Goal: Information Seeking & Learning: Learn about a topic

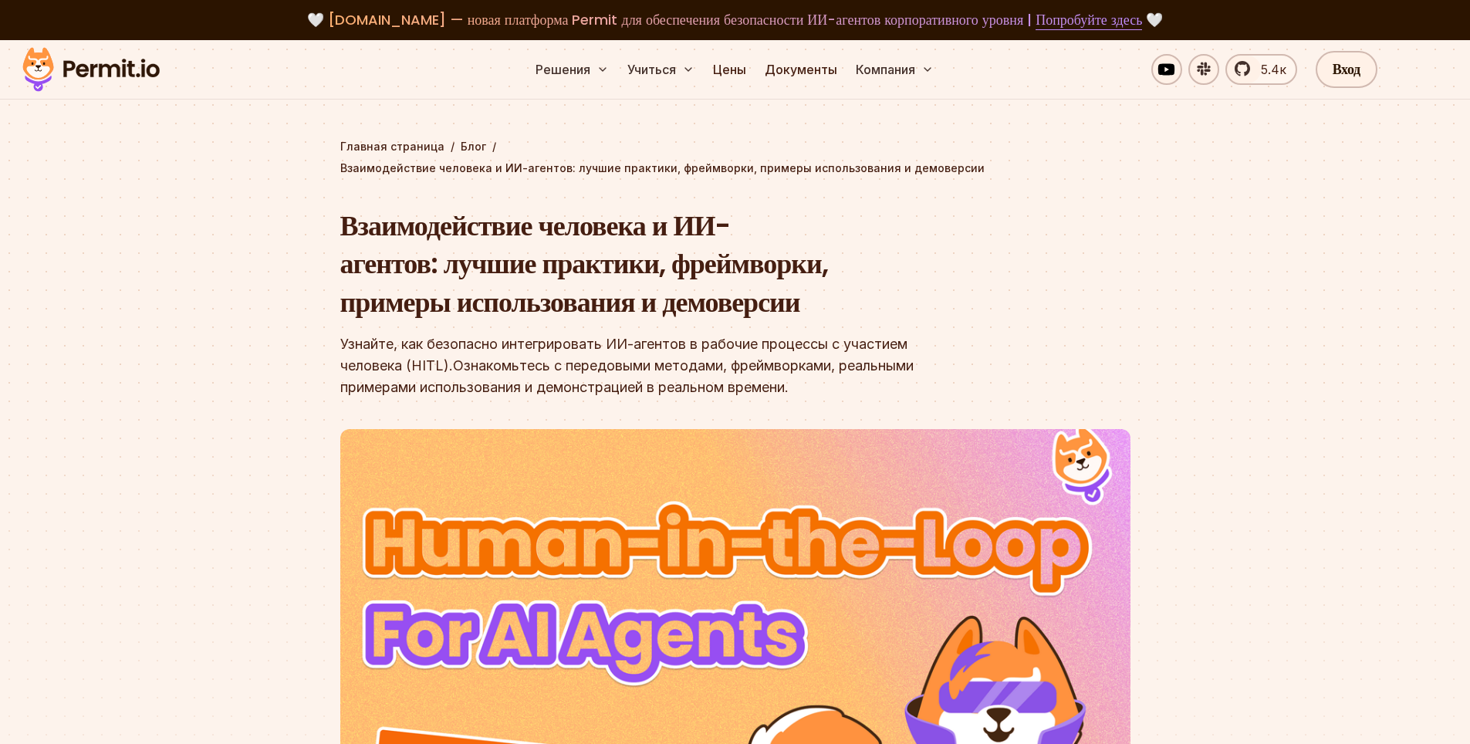
click at [605, 264] on h1 "Взаимодействие человека и ИИ-агентов: лучшие практики, фреймворки, примеры испо…" at bounding box center [636, 264] width 593 height 115
click at [604, 263] on h1 "Взаимодействие человека и ИИ-агентов: лучшие практики, фреймворки, примеры испо…" at bounding box center [636, 264] width 593 height 115
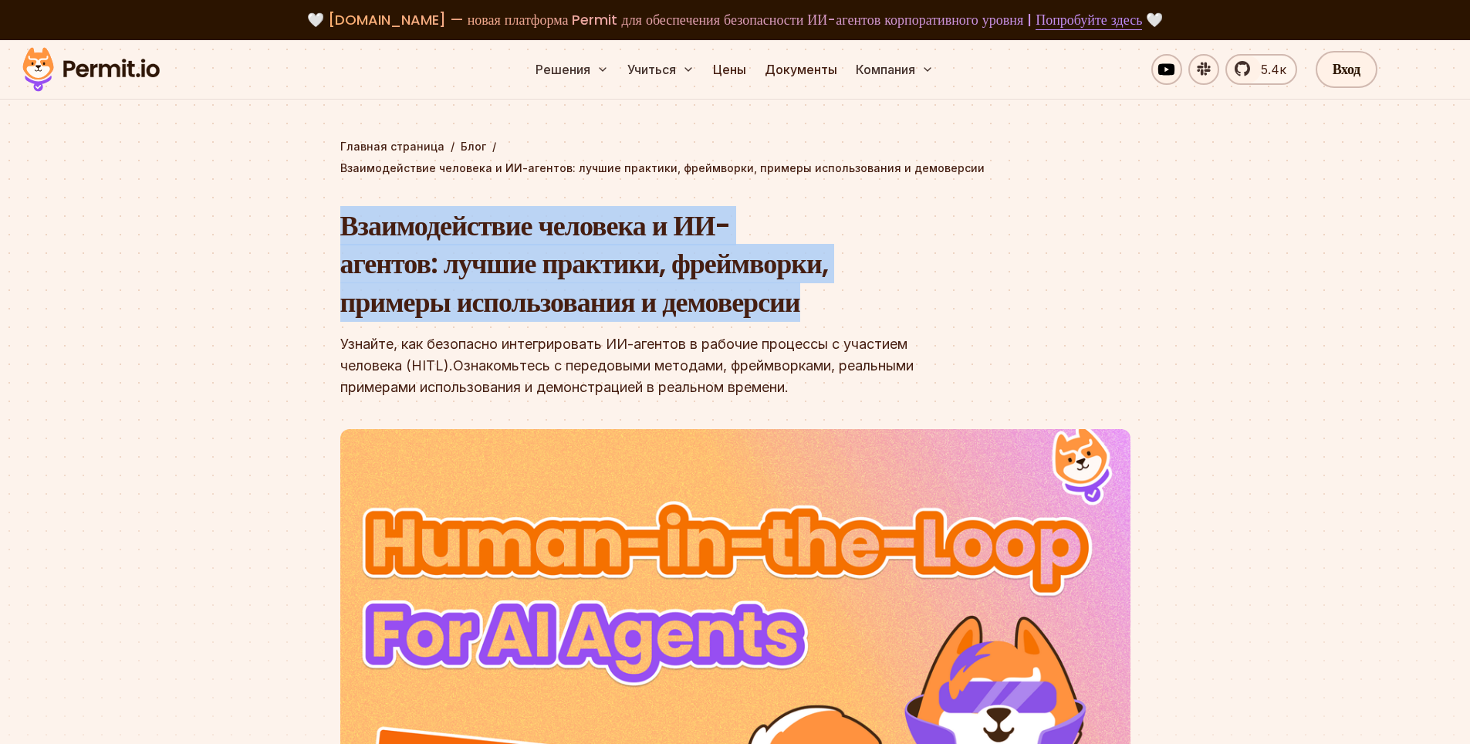
click at [604, 263] on h1 "Взаимодействие человека и ИИ-агентов: лучшие практики, фреймворки, примеры испо…" at bounding box center [636, 264] width 593 height 115
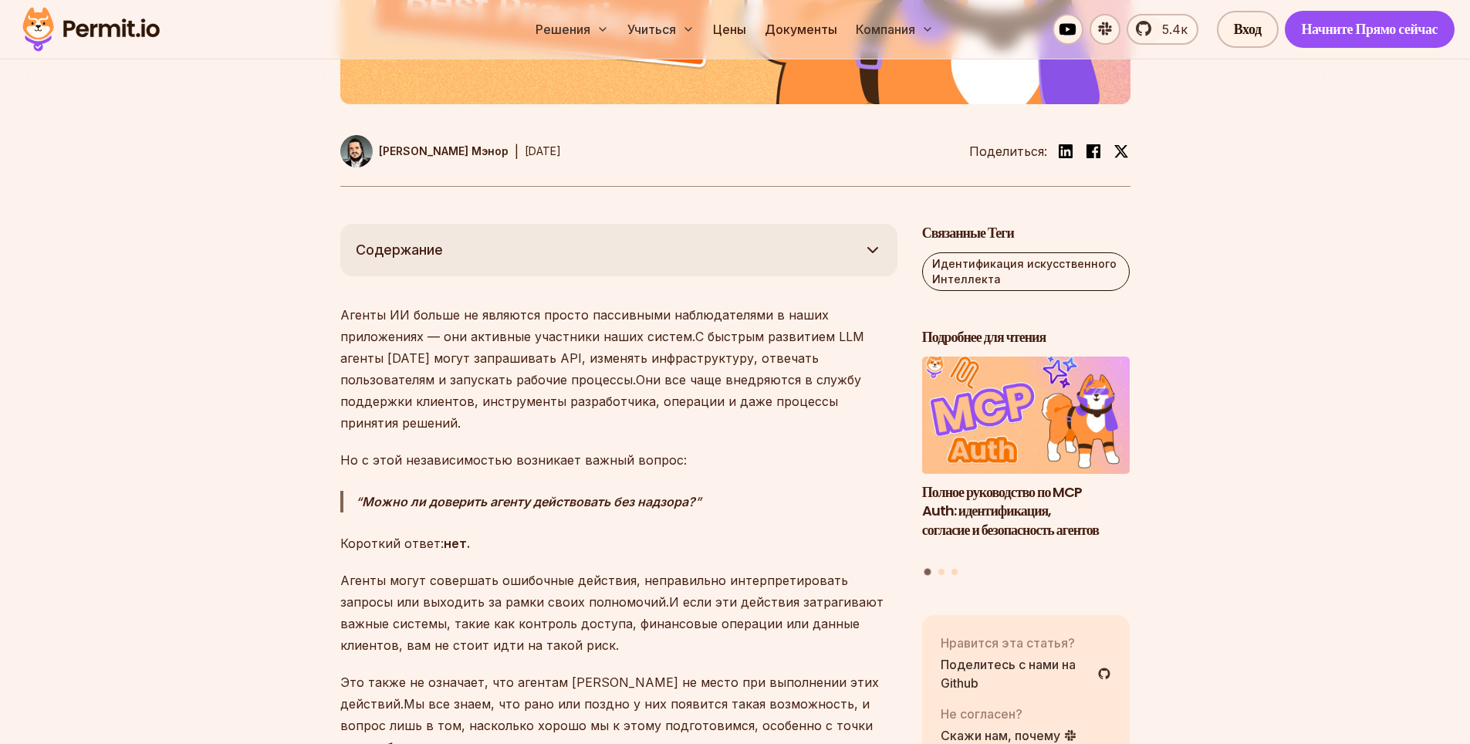
scroll to position [926, 0]
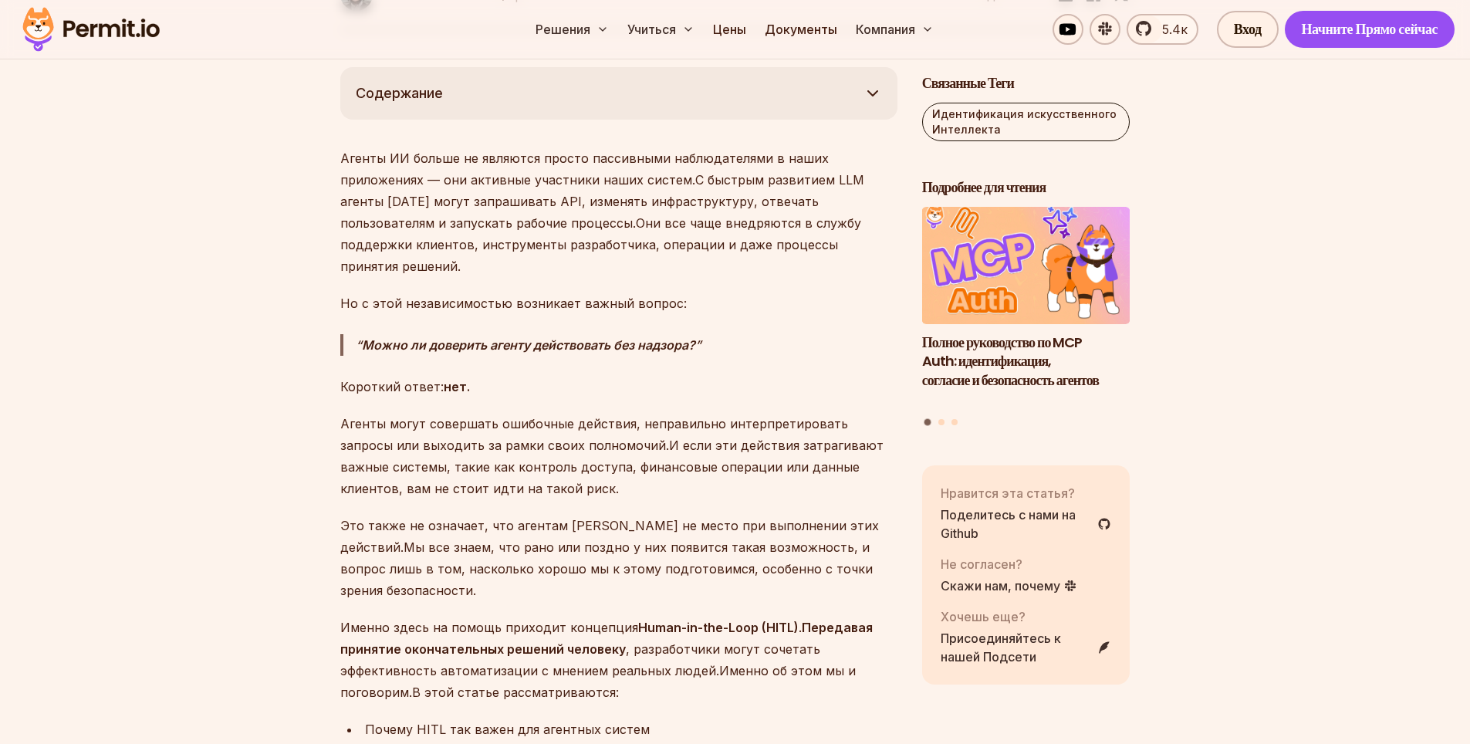
click at [496, 337] on ya-tr-span "Можно ли доверить агенту действовать без надзора?" at bounding box center [528, 344] width 333 height 15
click at [403, 379] on ya-tr-span "Короткий ответ:" at bounding box center [391, 386] width 103 height 15
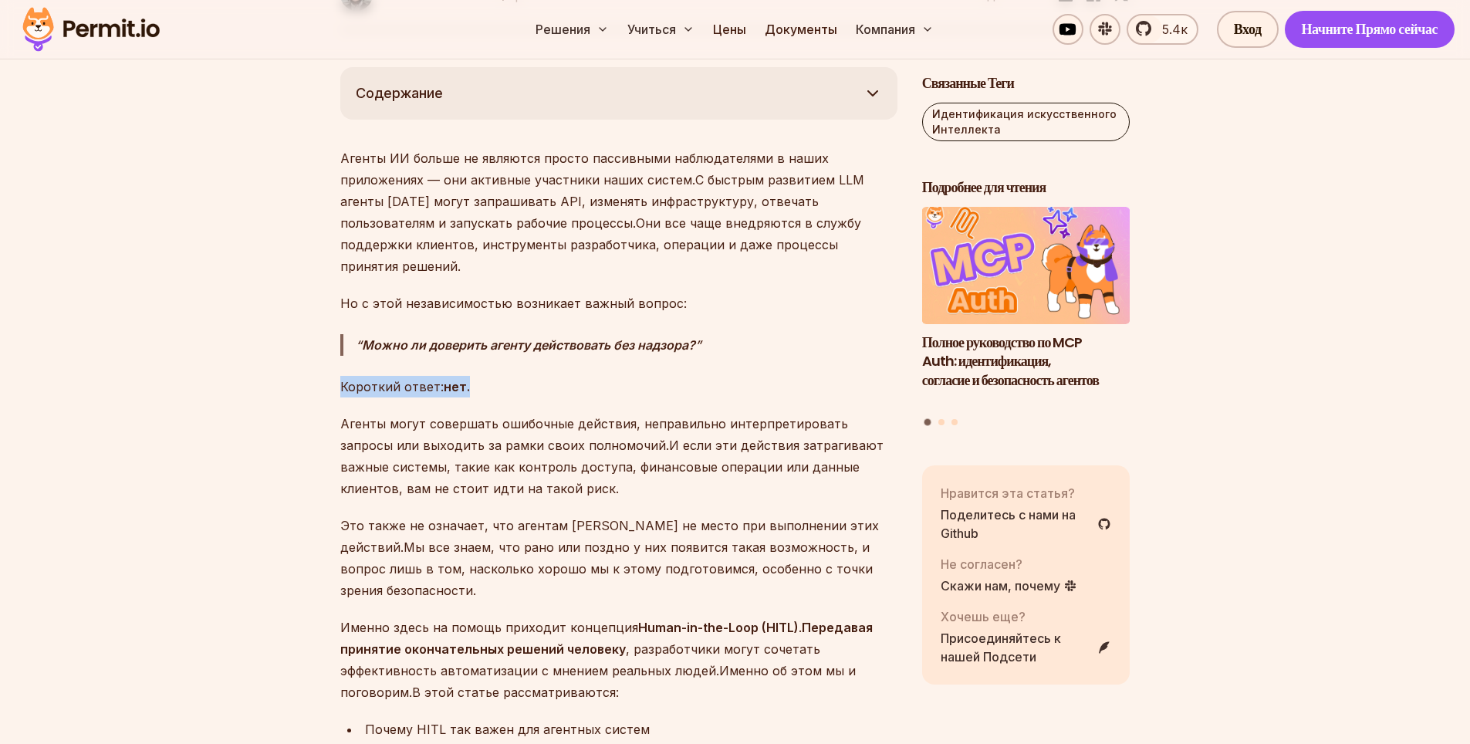
click at [403, 379] on ya-tr-span "Короткий ответ:" at bounding box center [391, 386] width 103 height 15
click at [468, 413] on p "Агенты могут совершать ошибочные действия, неправильно интерпретировать запросы…" at bounding box center [618, 456] width 557 height 86
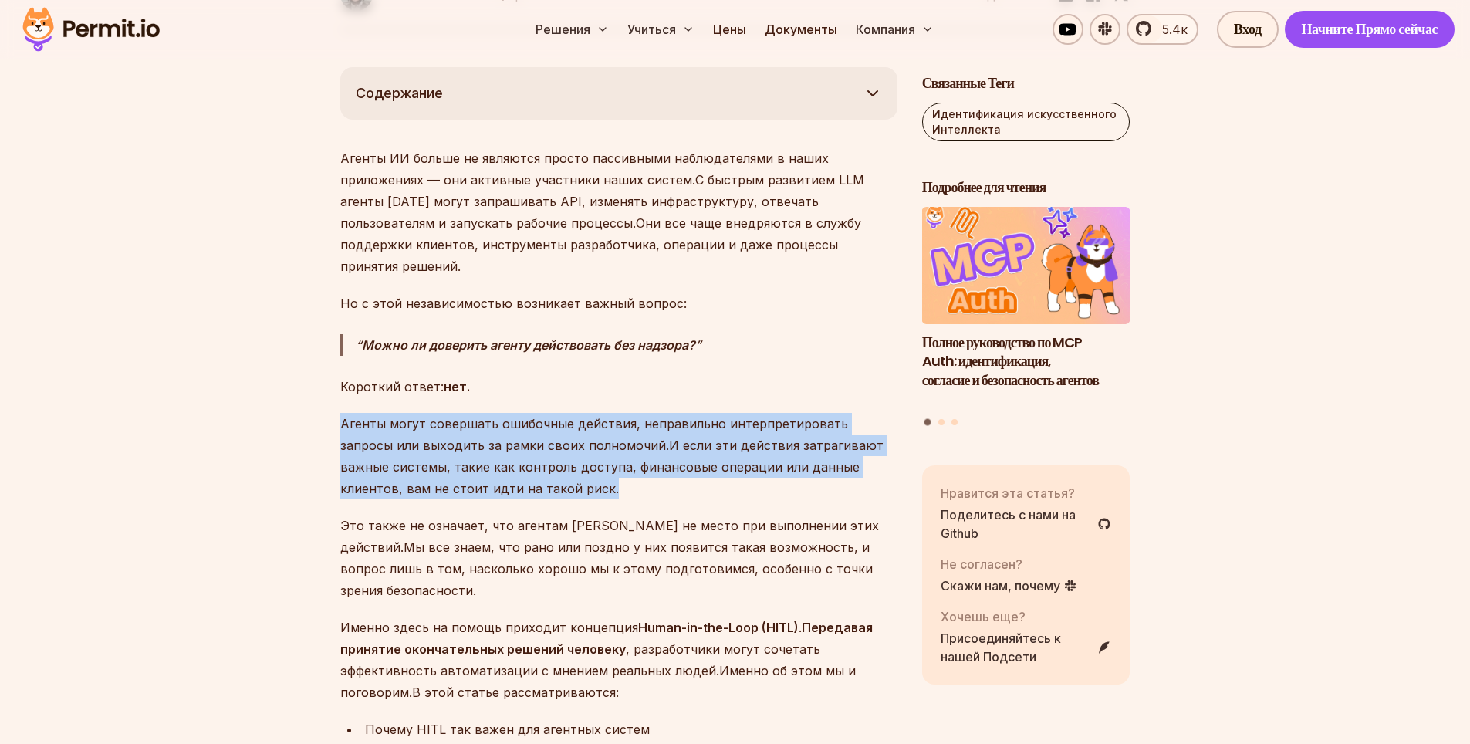
click at [468, 413] on p "Агенты могут совершать ошибочные действия, неправильно интерпретировать запросы…" at bounding box center [618, 456] width 557 height 86
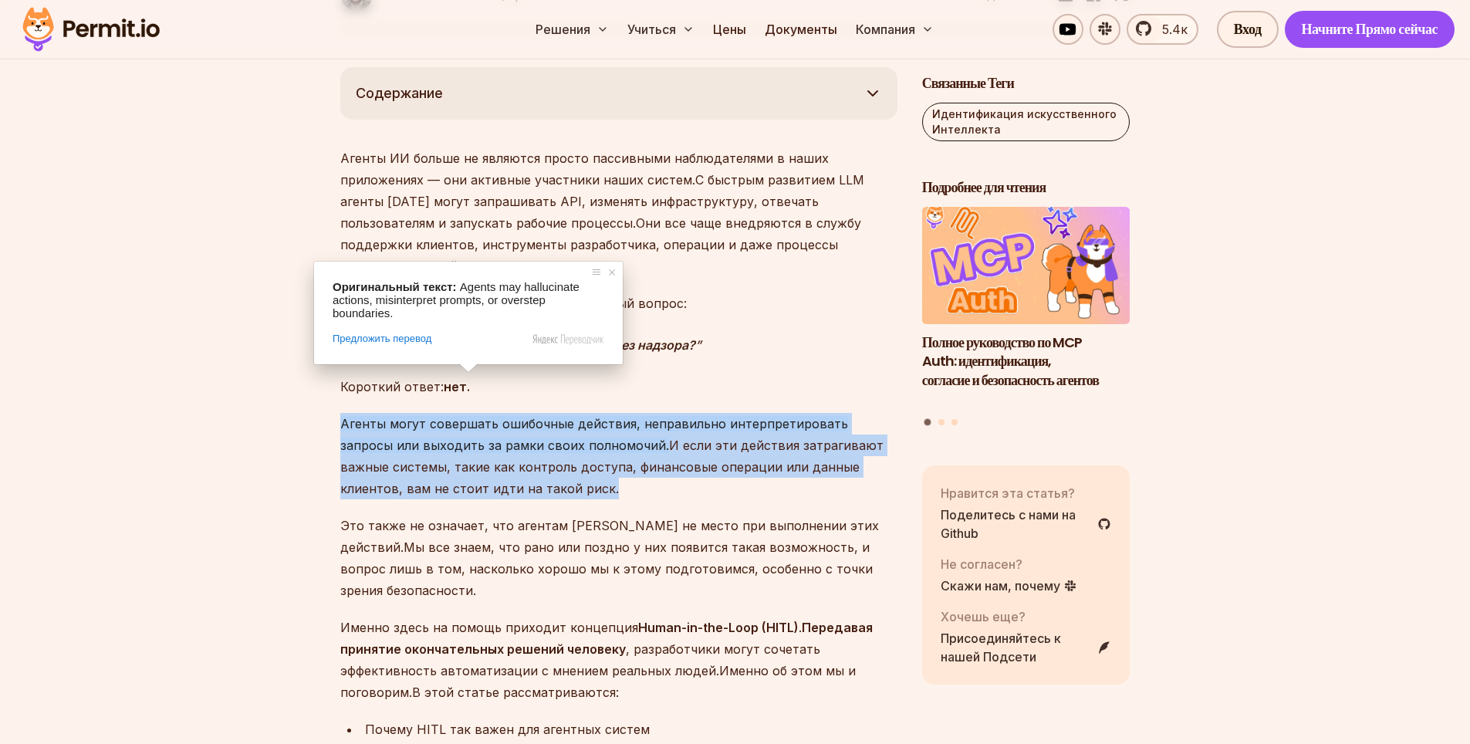
click at [463, 416] on ya-tr-span "Агенты могут совершать ошибочные действия, неправильно интерпретировать запросы…" at bounding box center [594, 434] width 508 height 37
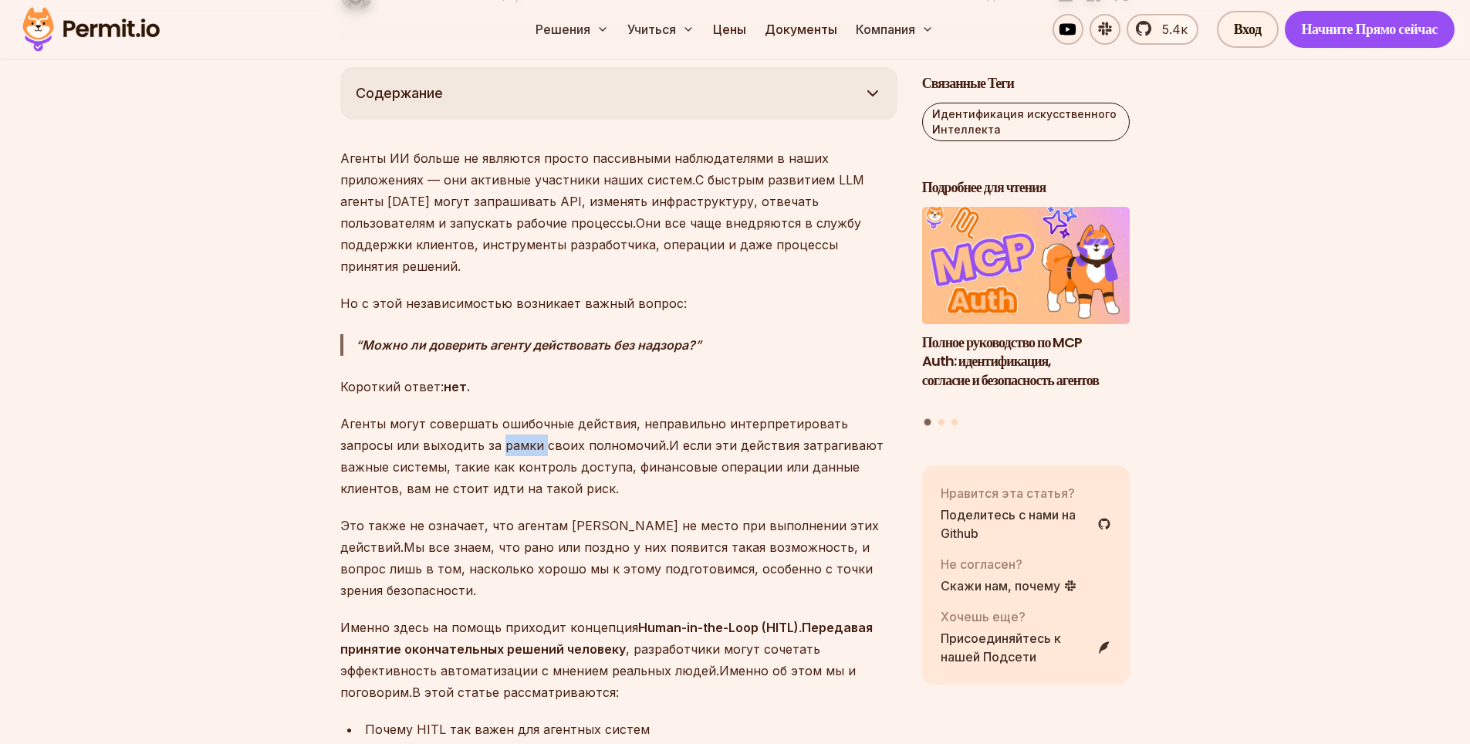
click at [463, 416] on ya-tr-span "Агенты могут совершать ошибочные действия, неправильно интерпретировать запросы…" at bounding box center [594, 434] width 508 height 37
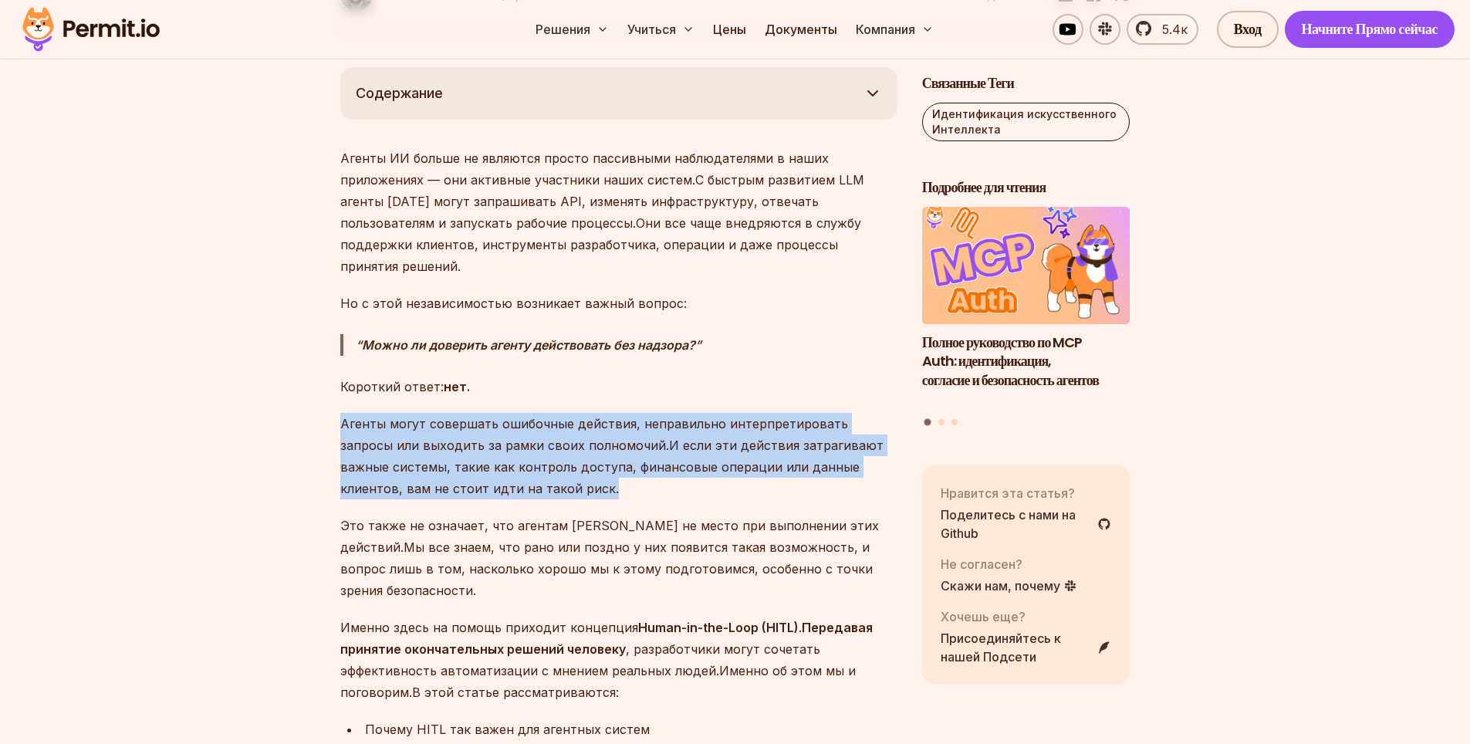
click at [463, 416] on ya-tr-span "Агенты могут совершать ошибочные действия, неправильно интерпретировать запросы…" at bounding box center [594, 434] width 508 height 37
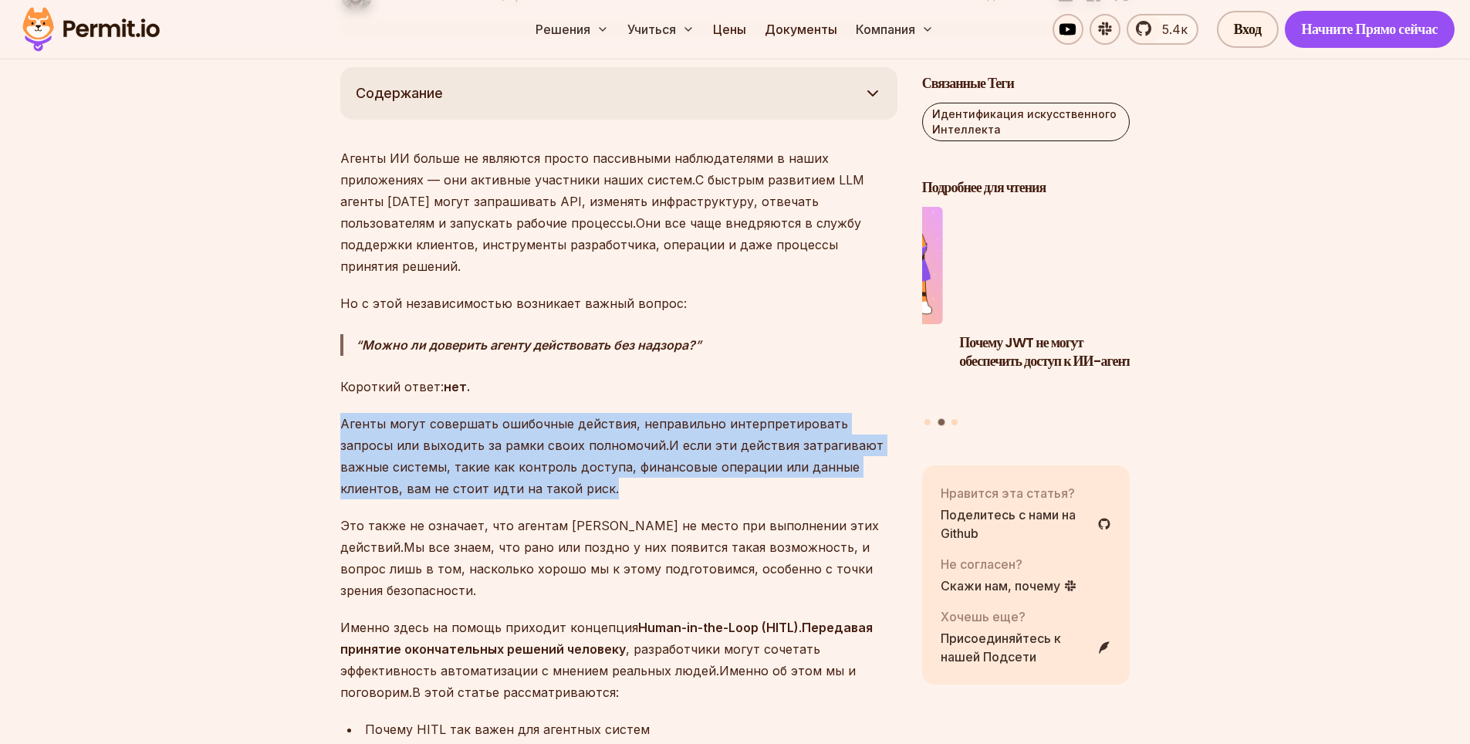
click at [463, 416] on ya-tr-span "Агенты могут совершать ошибочные действия, неправильно интерпретировать запросы…" at bounding box center [594, 434] width 508 height 37
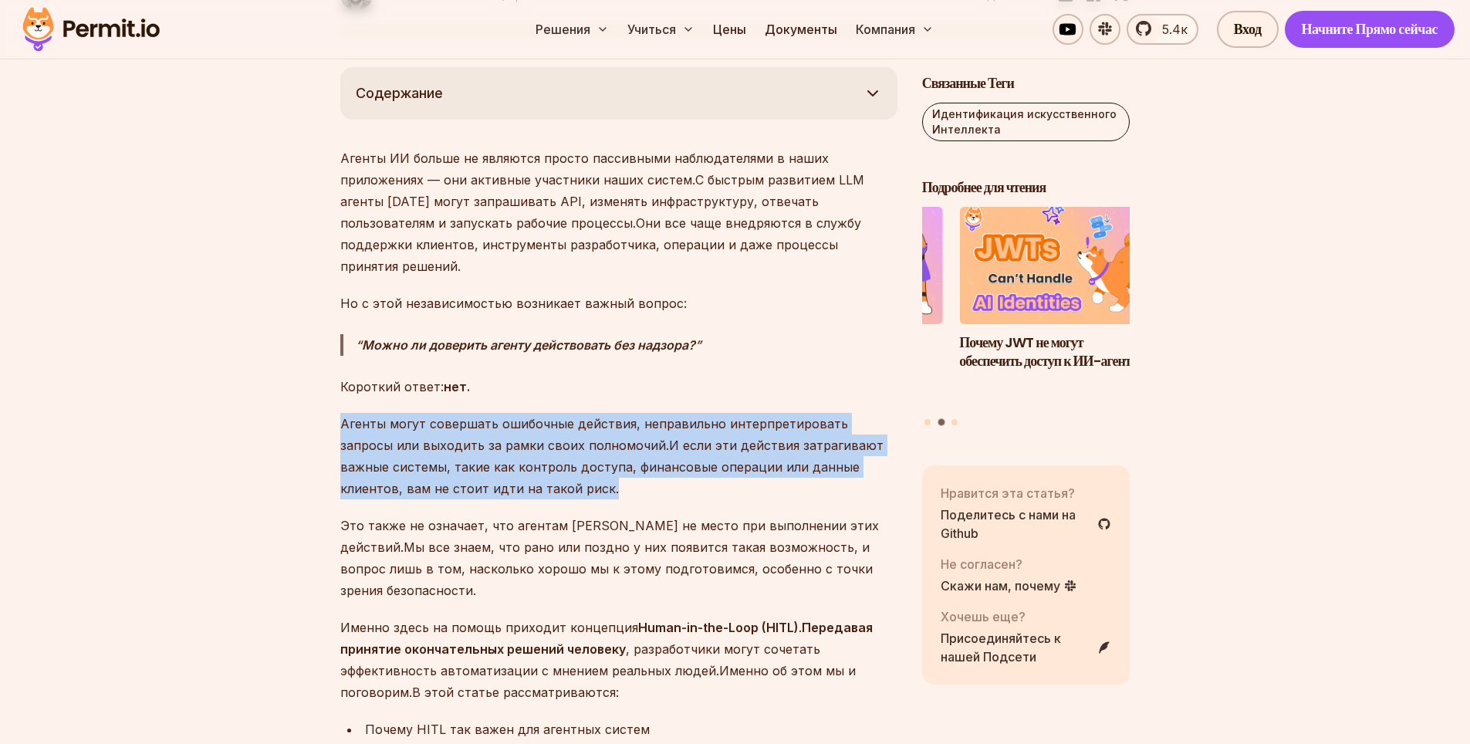
click at [459, 416] on ya-tr-span "Агенты могут совершать ошибочные действия, неправильно интерпретировать запросы…" at bounding box center [594, 434] width 508 height 37
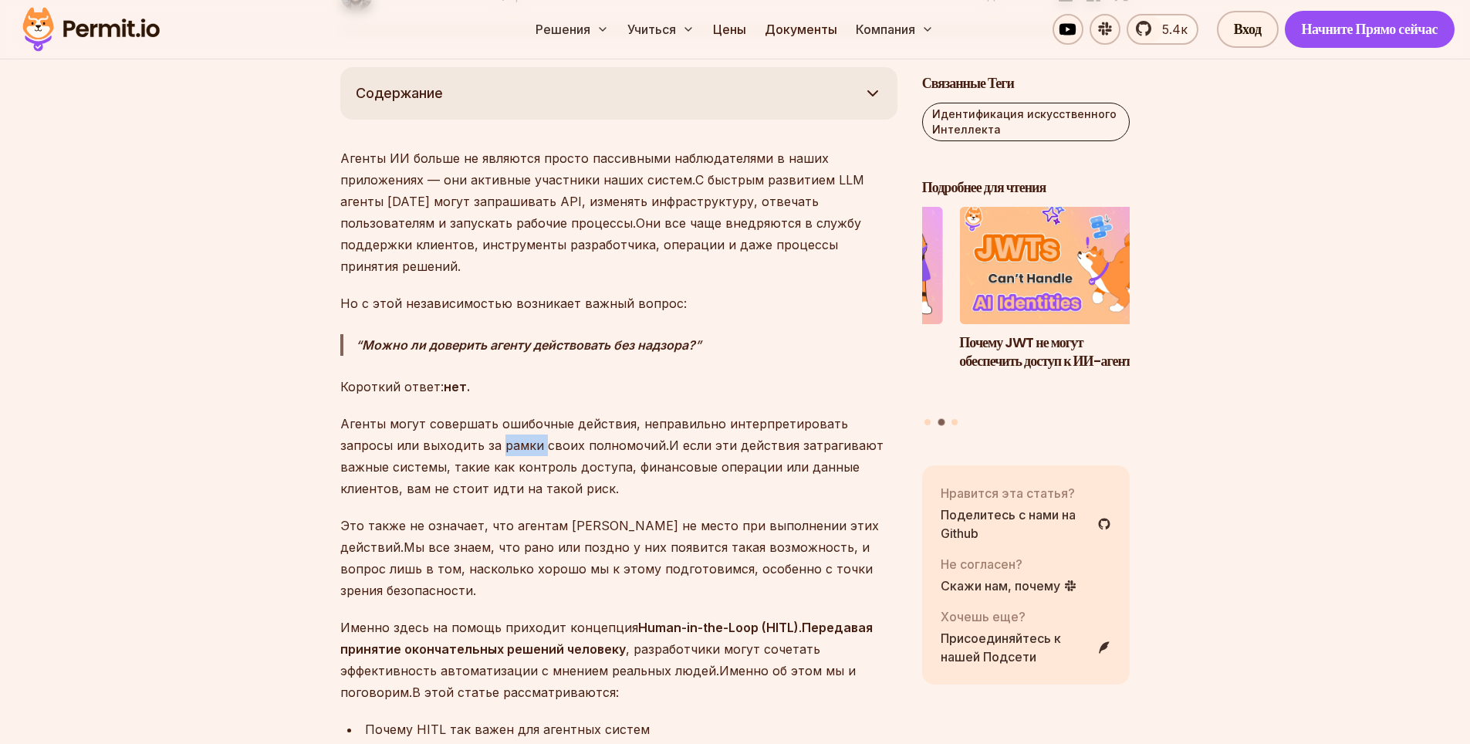
click at [459, 416] on ya-tr-span "Агенты могут совершать ошибочные действия, неправильно интерпретировать запросы…" at bounding box center [594, 434] width 508 height 37
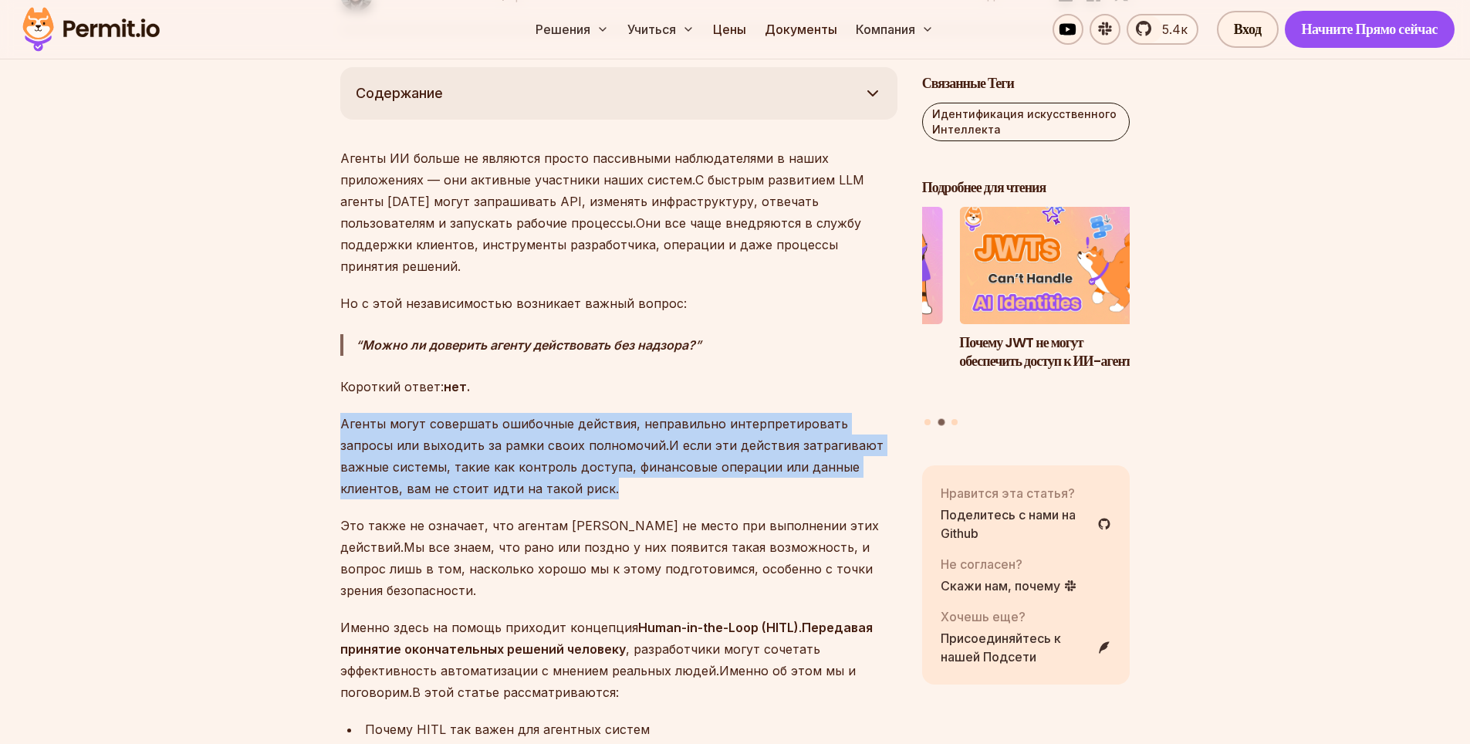
click at [459, 416] on ya-tr-span "Агенты могут совершать ошибочные действия, неправильно интерпретировать запросы…" at bounding box center [594, 434] width 508 height 37
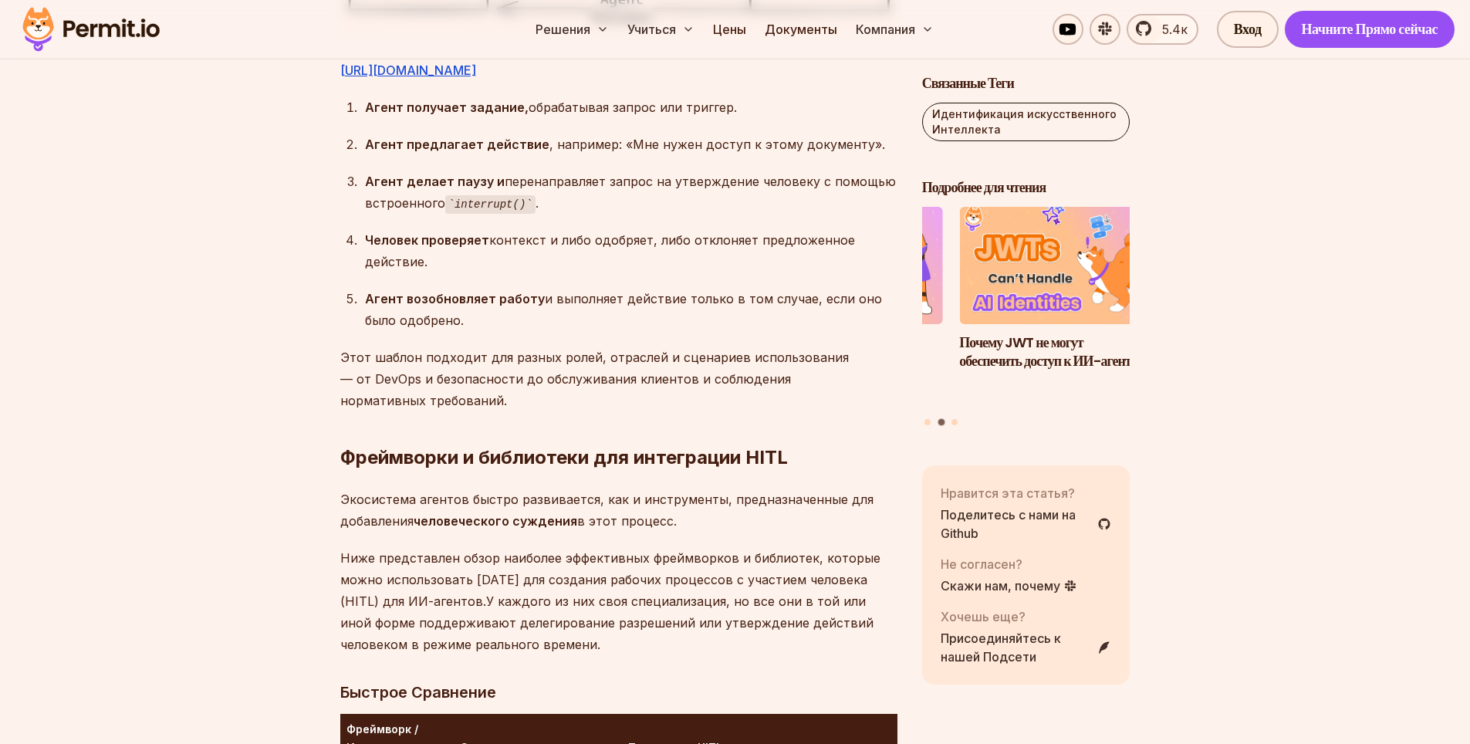
scroll to position [3395, 0]
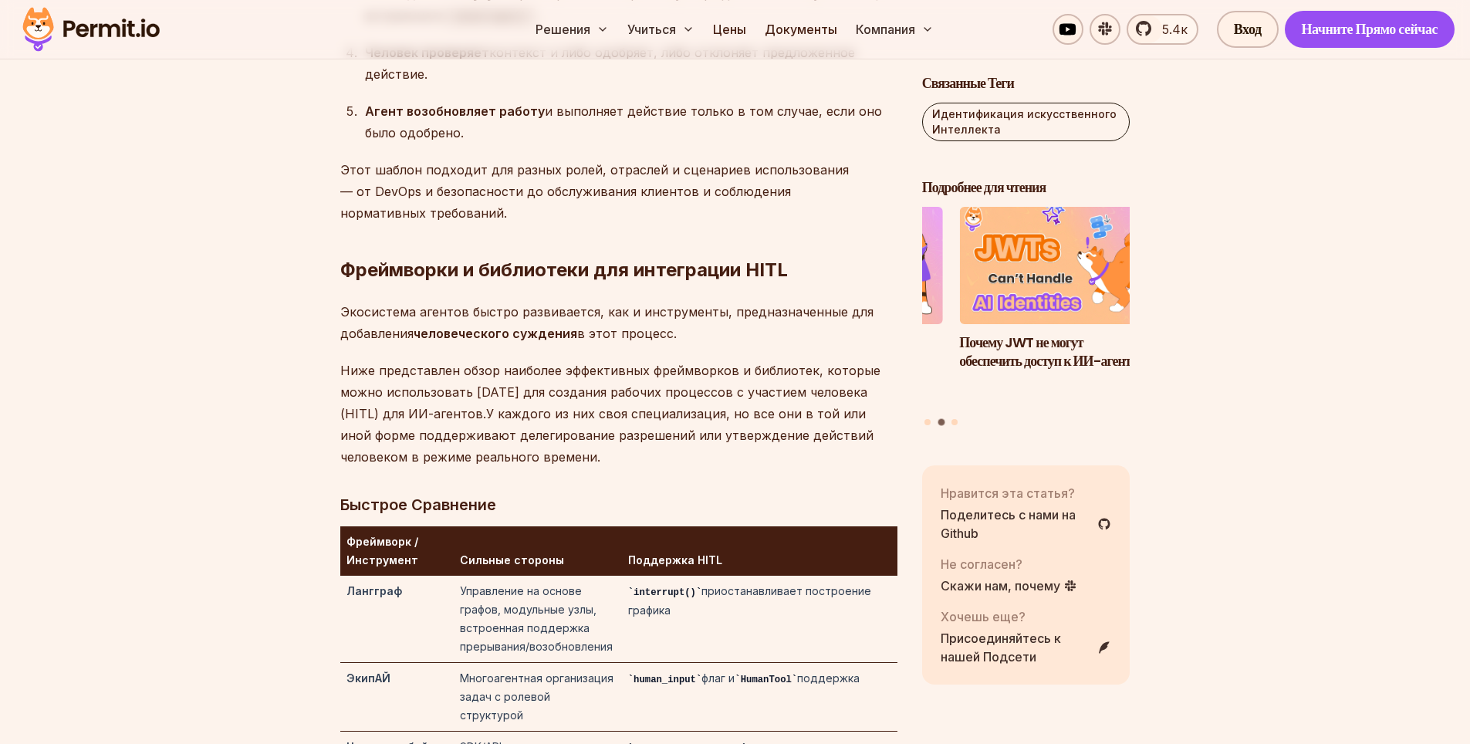
click at [529, 377] on ya-tr-span "Ниже представлен обзор наиболее эффективных фреймворков и библиотек, которые мо…" at bounding box center [610, 392] width 540 height 59
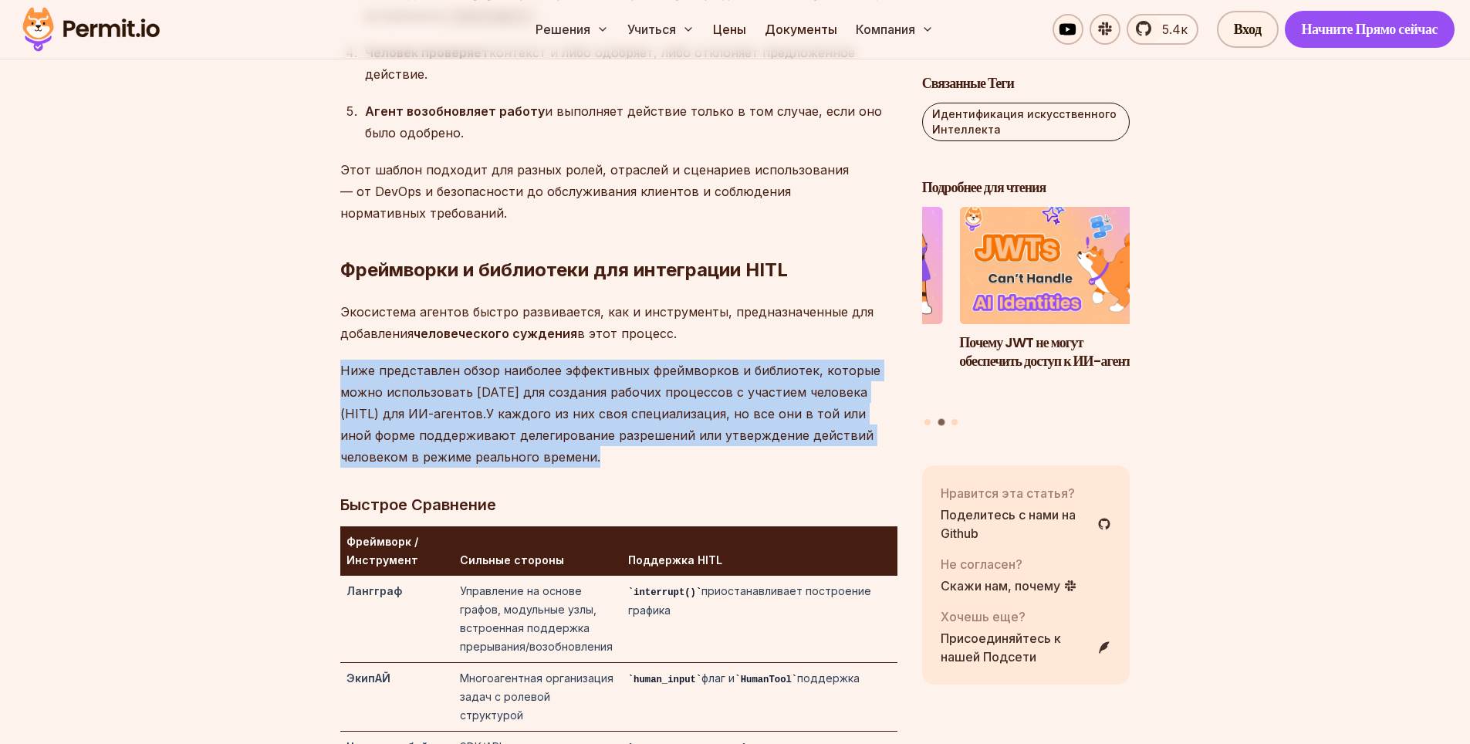
click at [529, 377] on ya-tr-span "Ниже представлен обзор наиболее эффективных фреймворков и библиотек, которые мо…" at bounding box center [610, 392] width 540 height 59
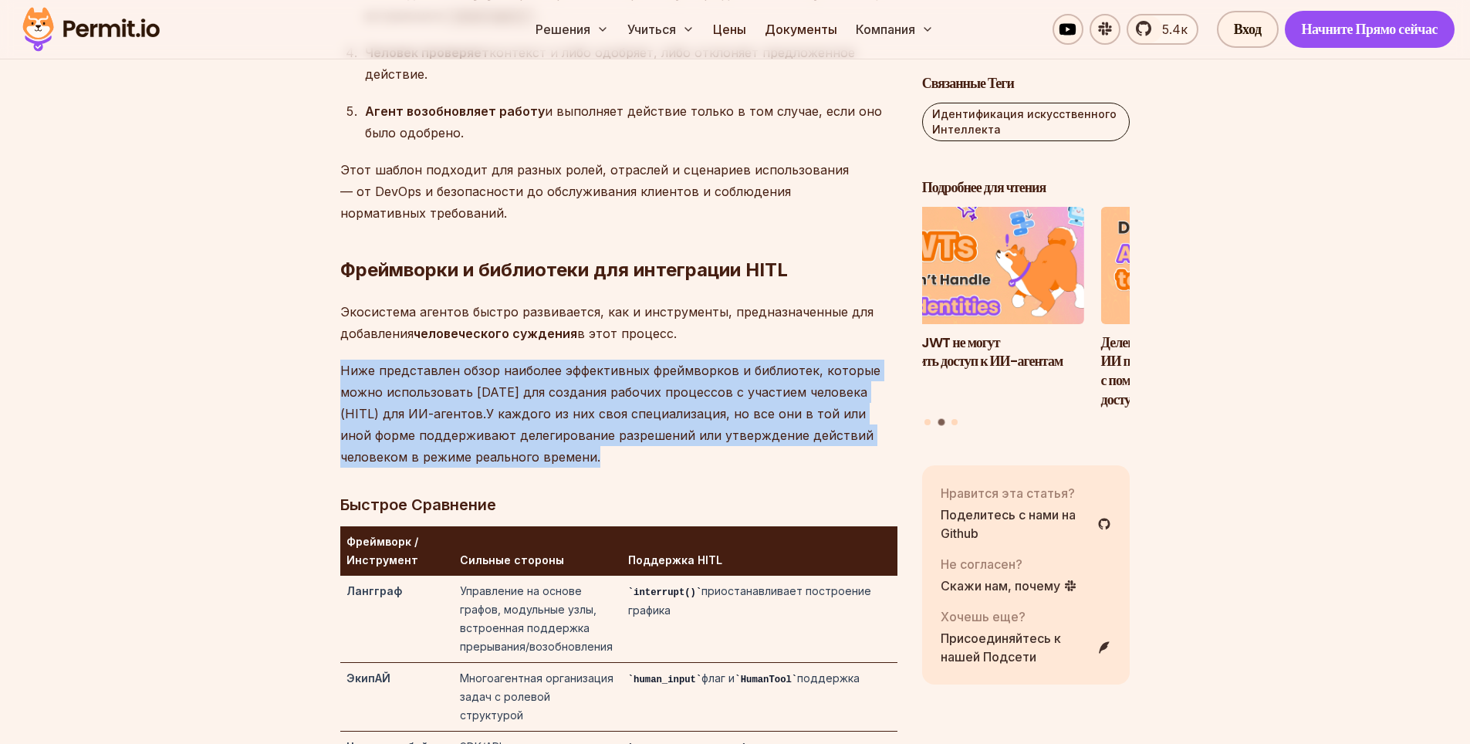
drag, startPoint x: 1062, startPoint y: 297, endPoint x: 956, endPoint y: 297, distance: 106.5
click at [965, 292] on img "2 из 3" at bounding box center [980, 265] width 229 height 129
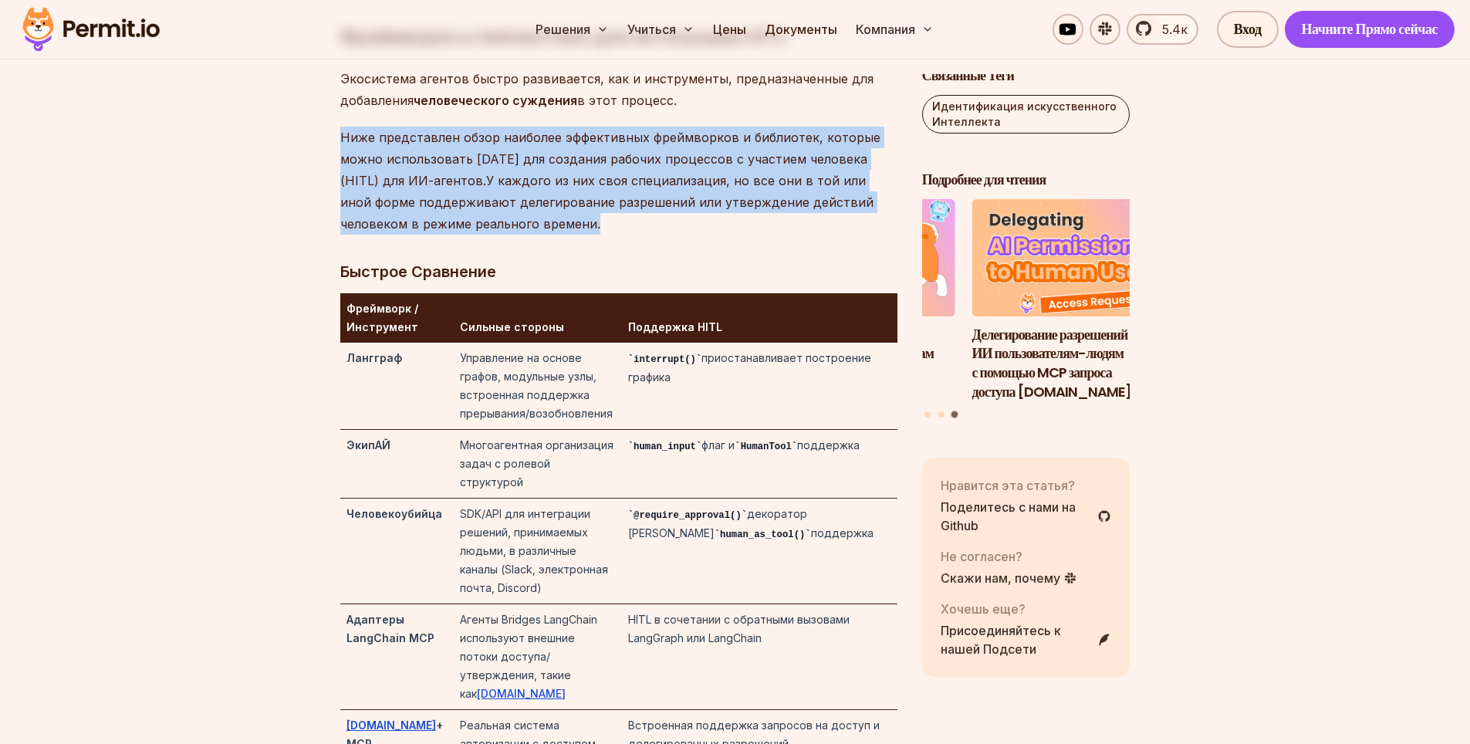
scroll to position [3858, 0]
